Goal: Transaction & Acquisition: Purchase product/service

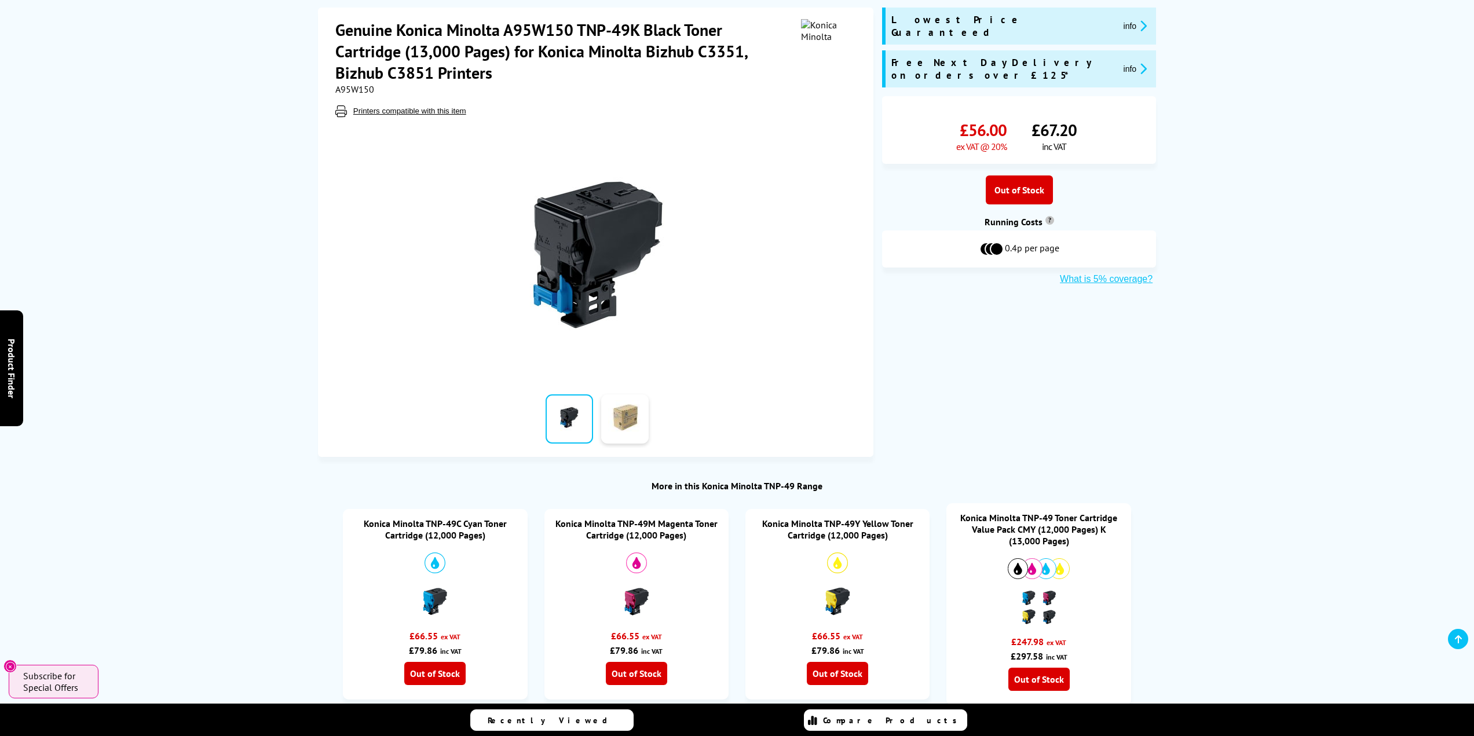
scroll to position [174, 0]
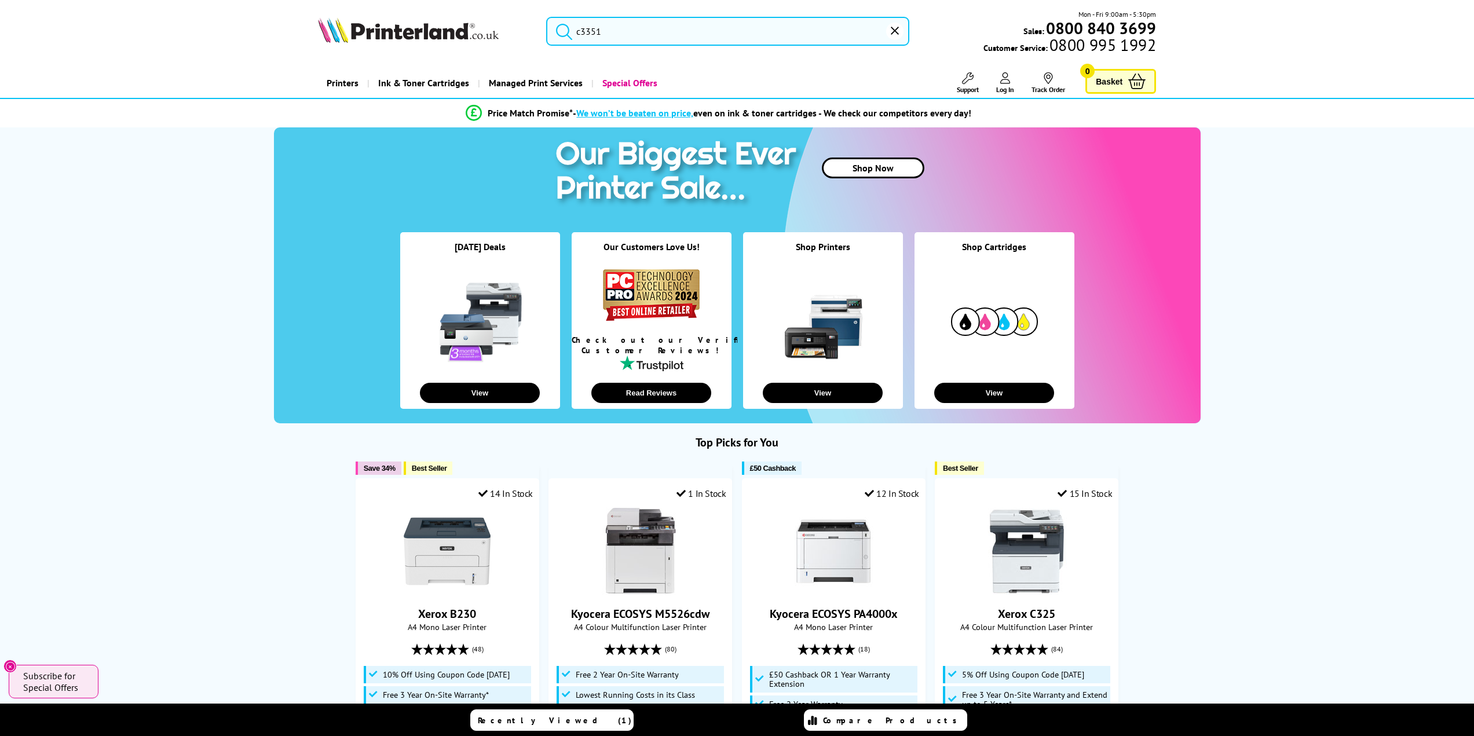
click at [627, 31] on input "c3351" at bounding box center [728, 31] width 364 height 29
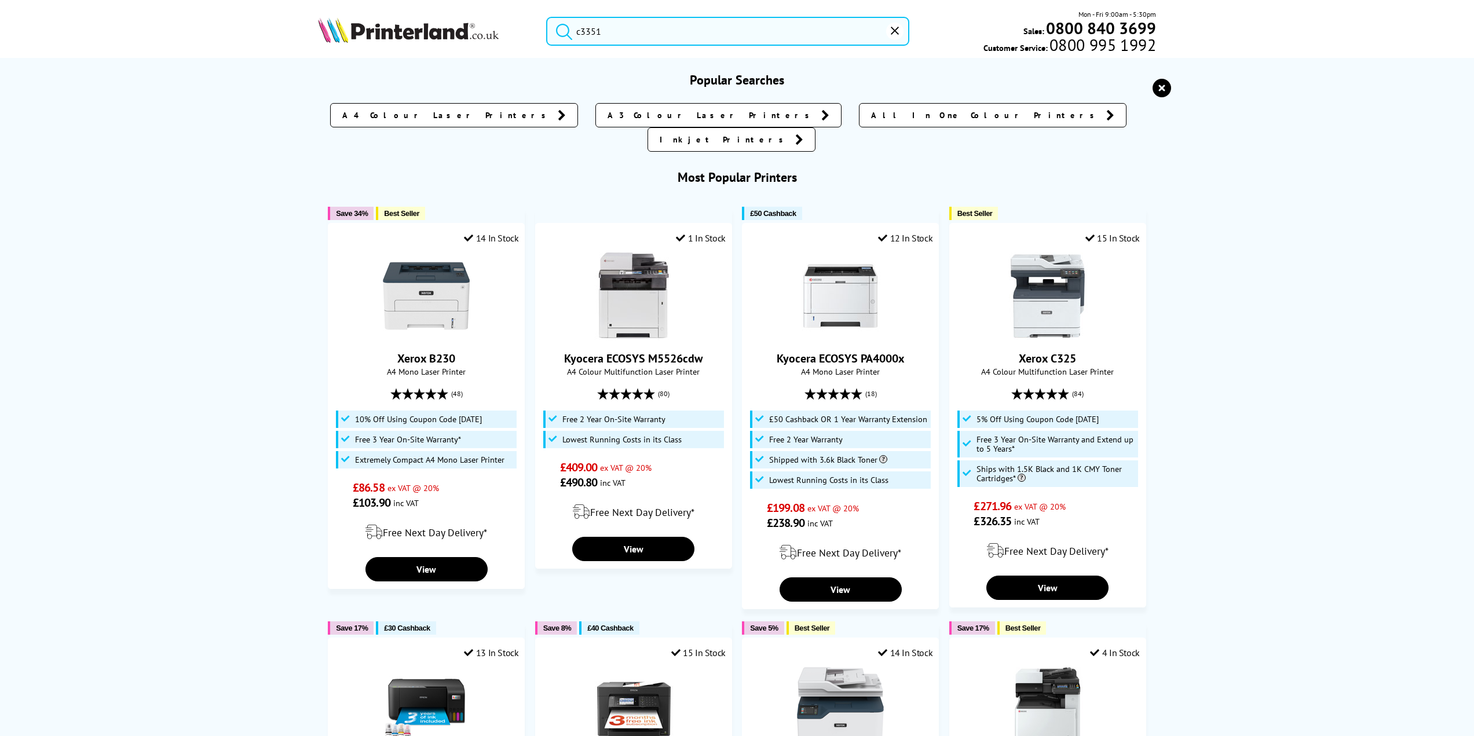
click at [547, 17] on button "submit" at bounding box center [561, 29] width 29 height 25
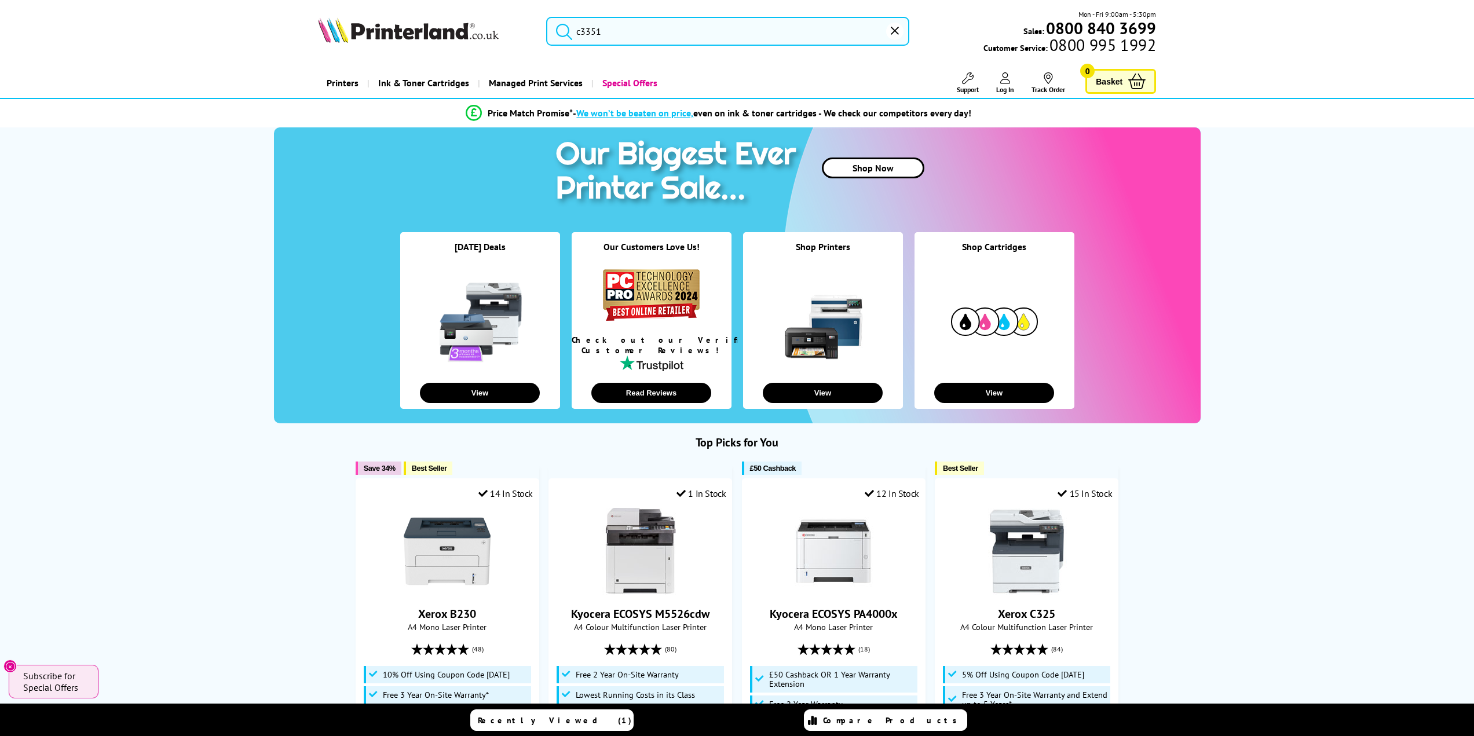
click at [627, 31] on input "c3351" at bounding box center [728, 31] width 364 height 29
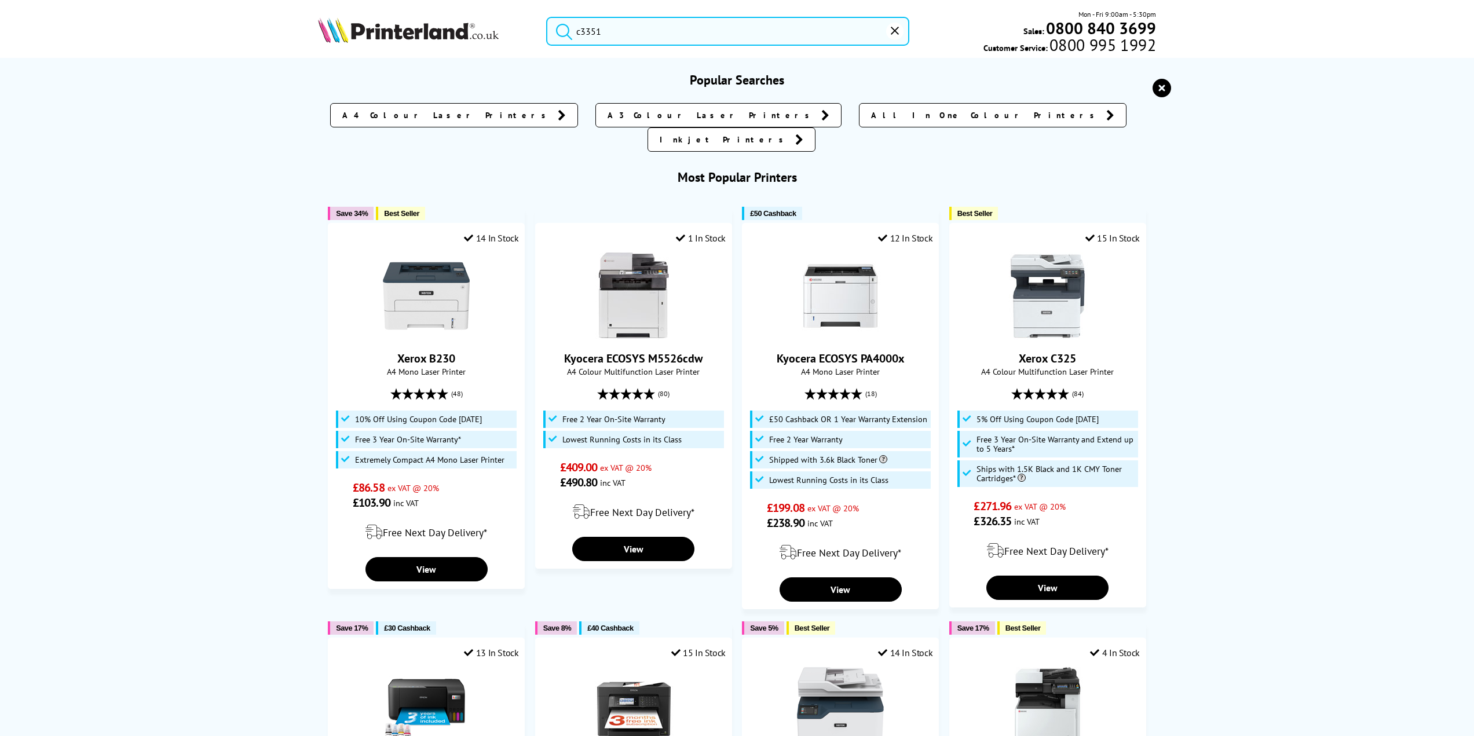
click at [547, 17] on button "submit" at bounding box center [561, 29] width 29 height 25
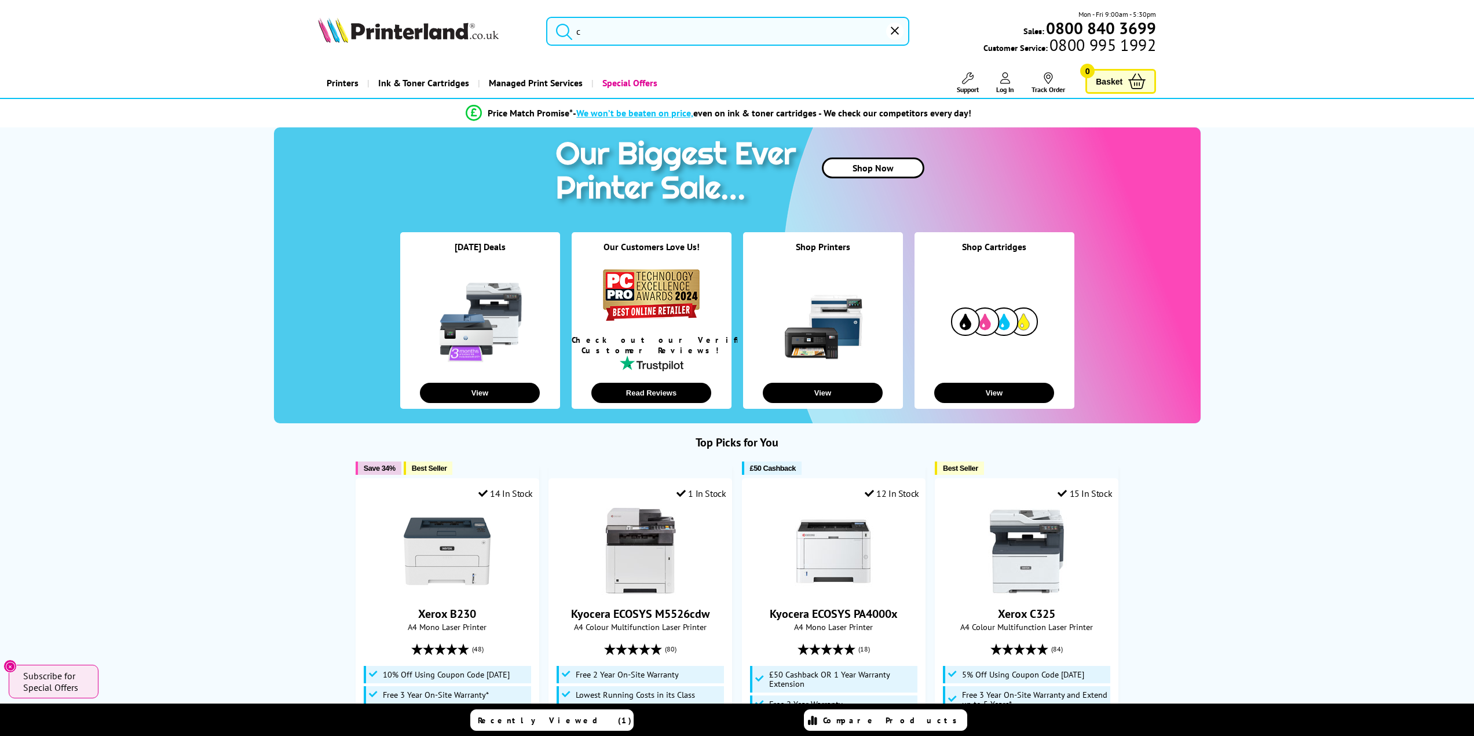
click at [591, 32] on input "c" at bounding box center [728, 31] width 364 height 29
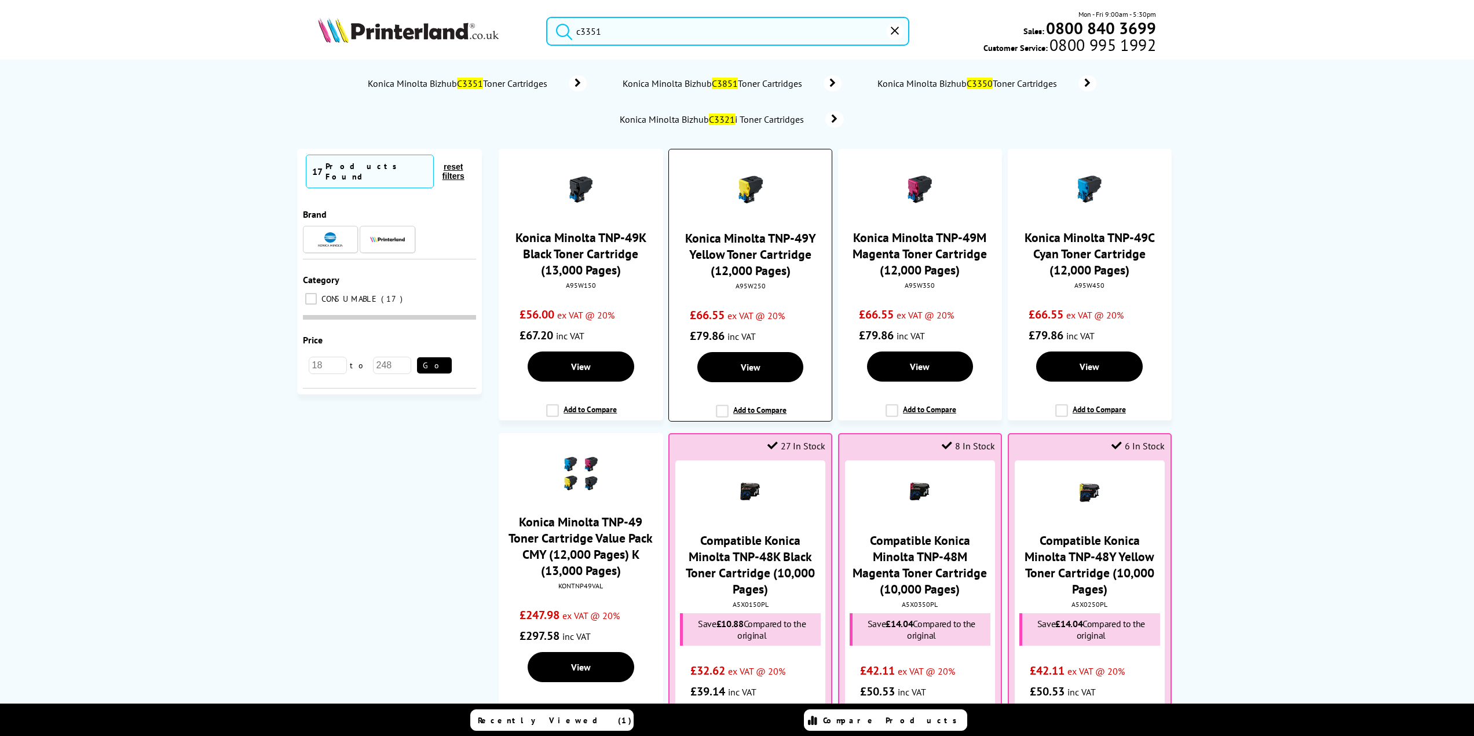
type input "c3351"
click at [763, 245] on link "Konica Minolta TNP-49Y Yellow Toner Cartridge (12,000 Pages)" at bounding box center [750, 254] width 131 height 49
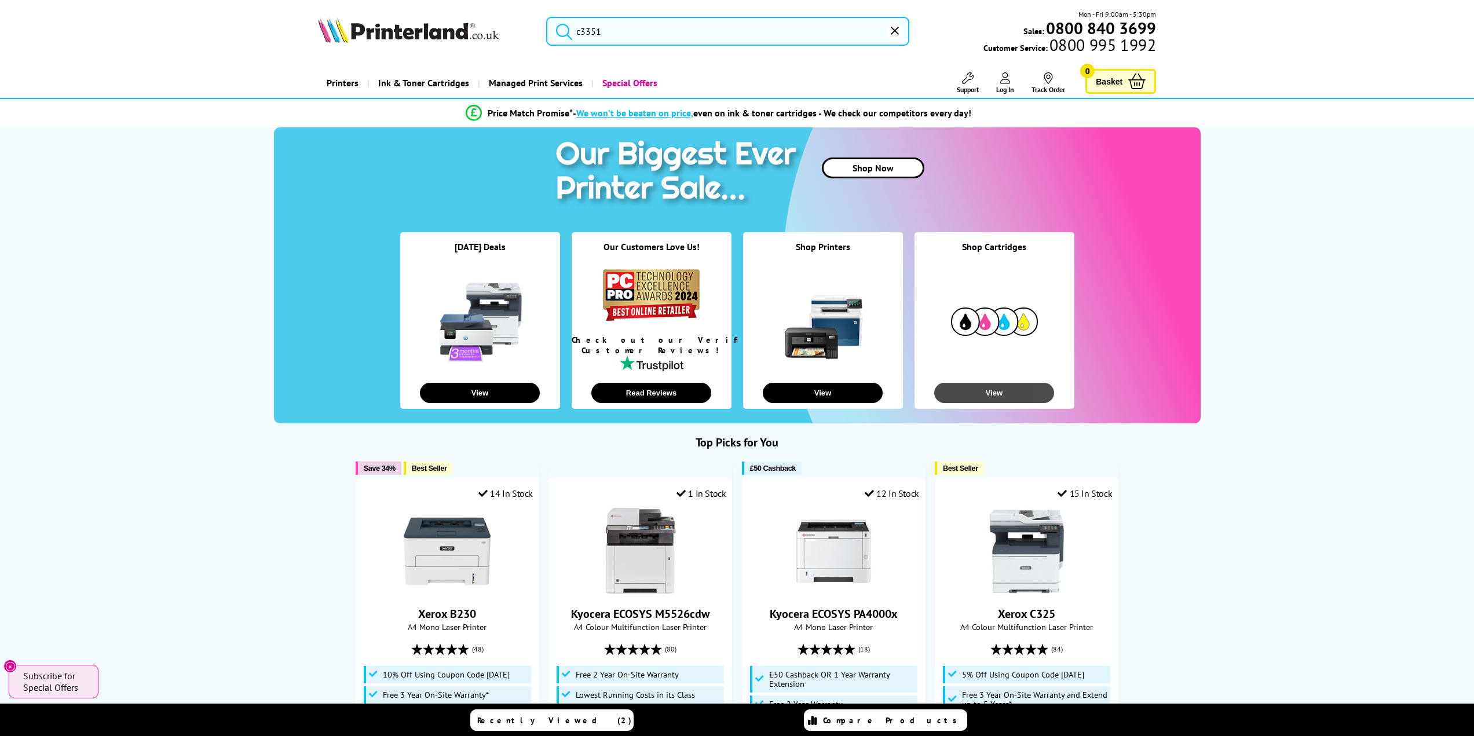
click at [997, 393] on button "View" at bounding box center [994, 393] width 120 height 20
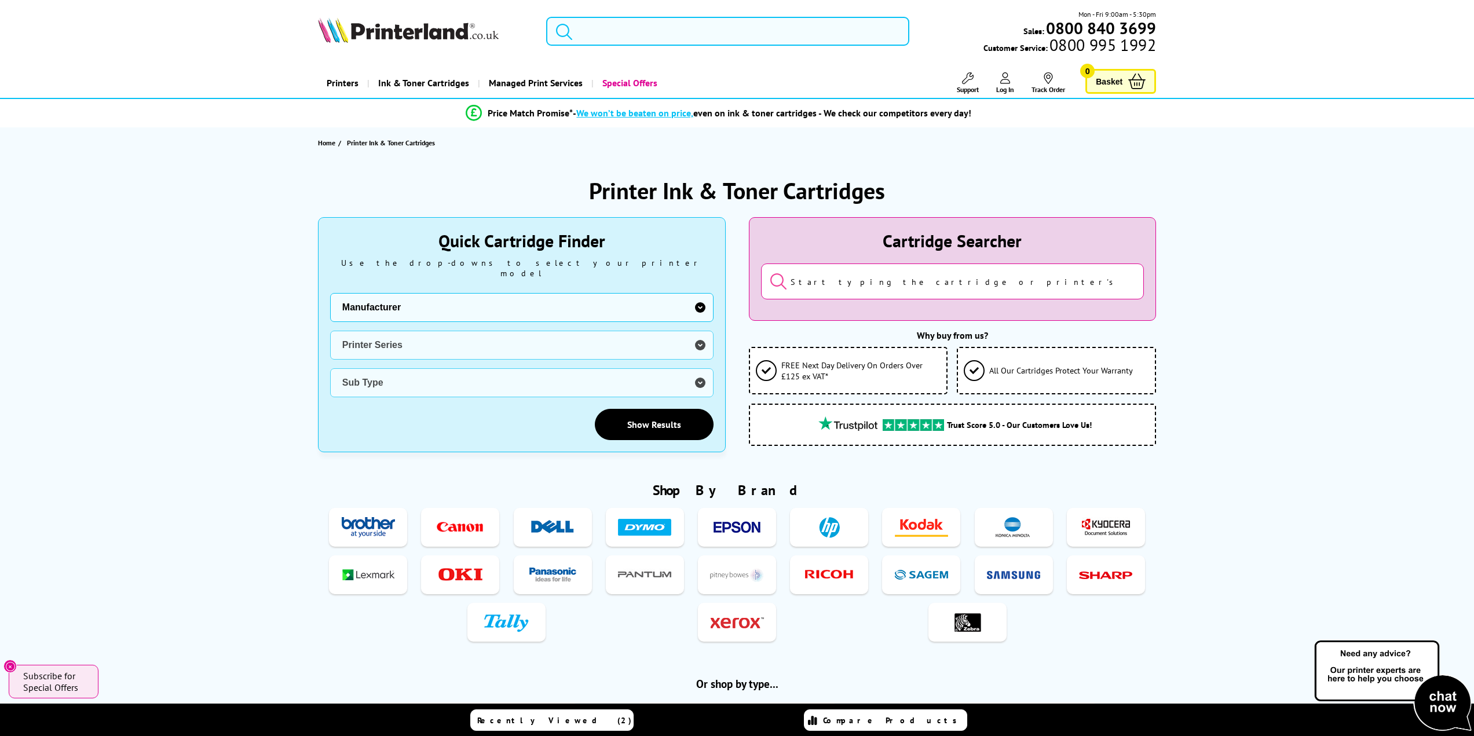
click at [604, 35] on input "search" at bounding box center [728, 31] width 364 height 29
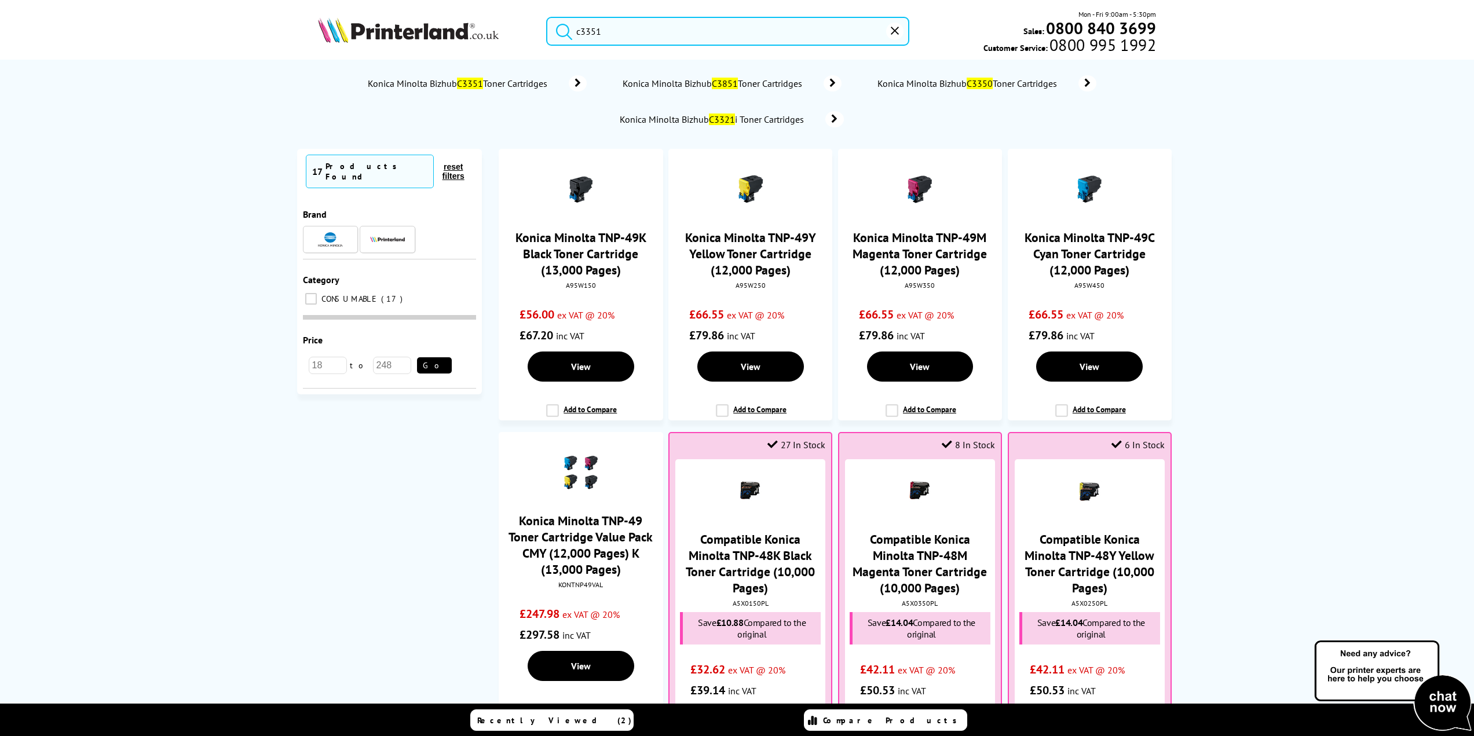
type input "c3351"
click at [547, 17] on button "submit" at bounding box center [561, 29] width 29 height 25
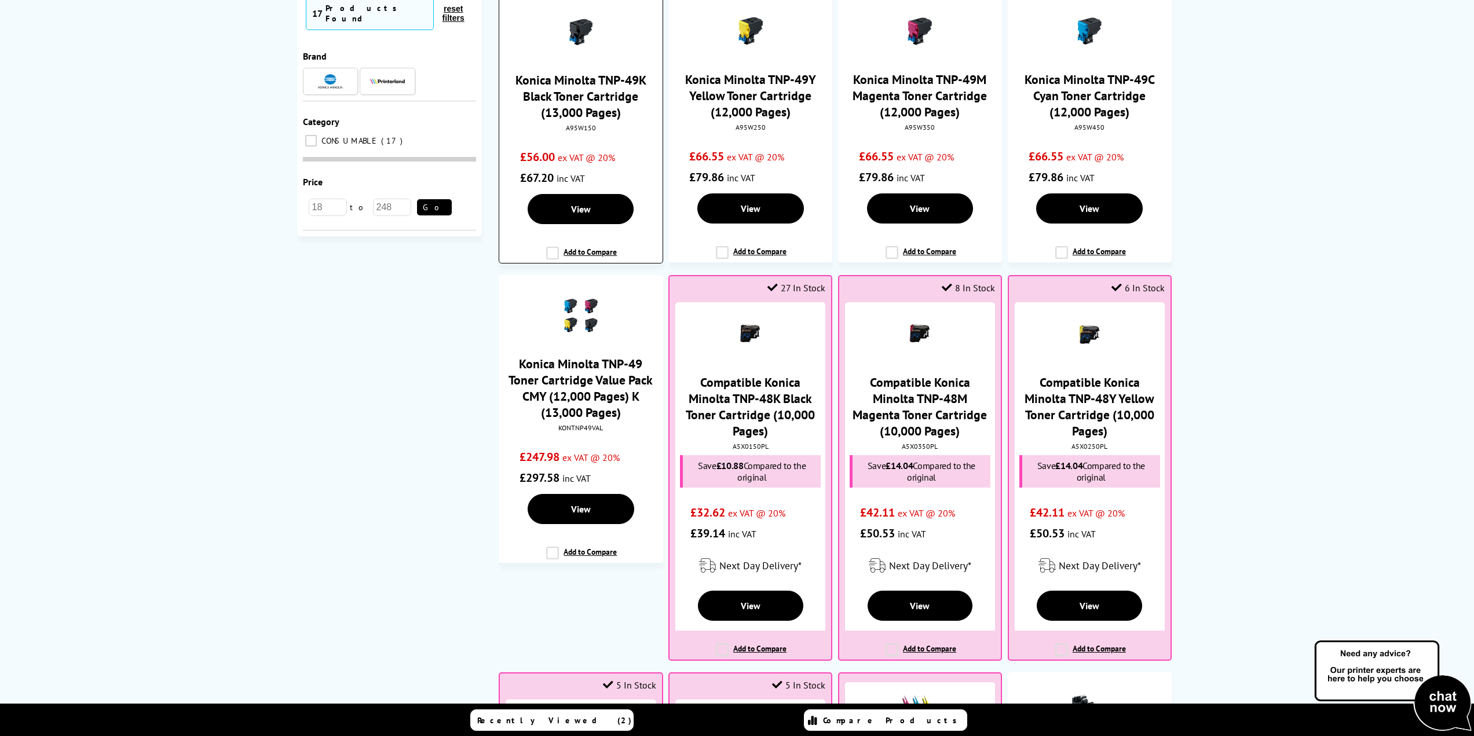
scroll to position [174, 0]
